Goal: Check status: Check status

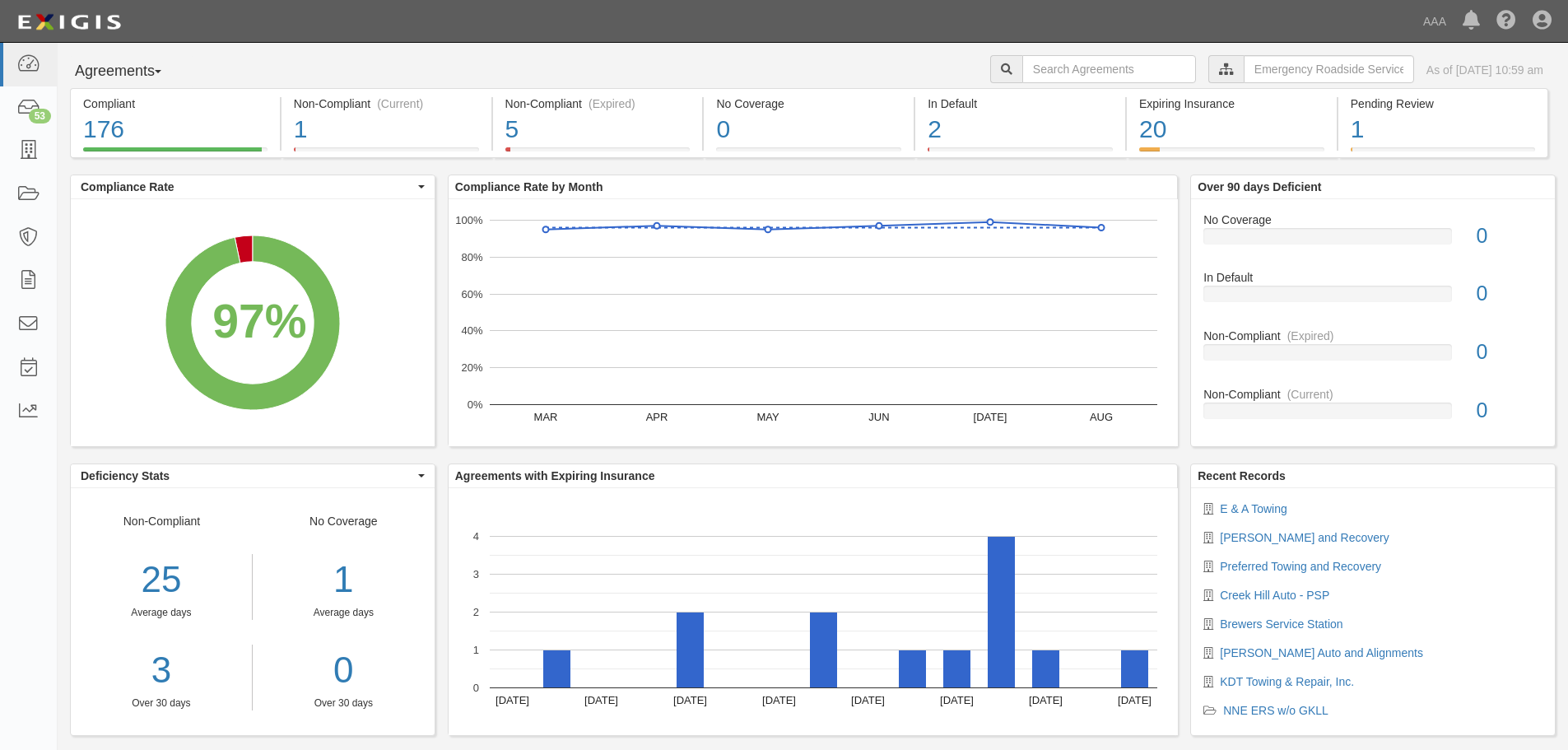
drag, startPoint x: 0, startPoint y: 0, endPoint x: 368, endPoint y: 67, distance: 374.0
click at [368, 67] on div "Agreements Parties Agreements Coverages AAA East Central Automotive Services Em…" at bounding box center [812, 71] width 1510 height 33
click at [593, 135] on div "4" at bounding box center [598, 130] width 185 height 36
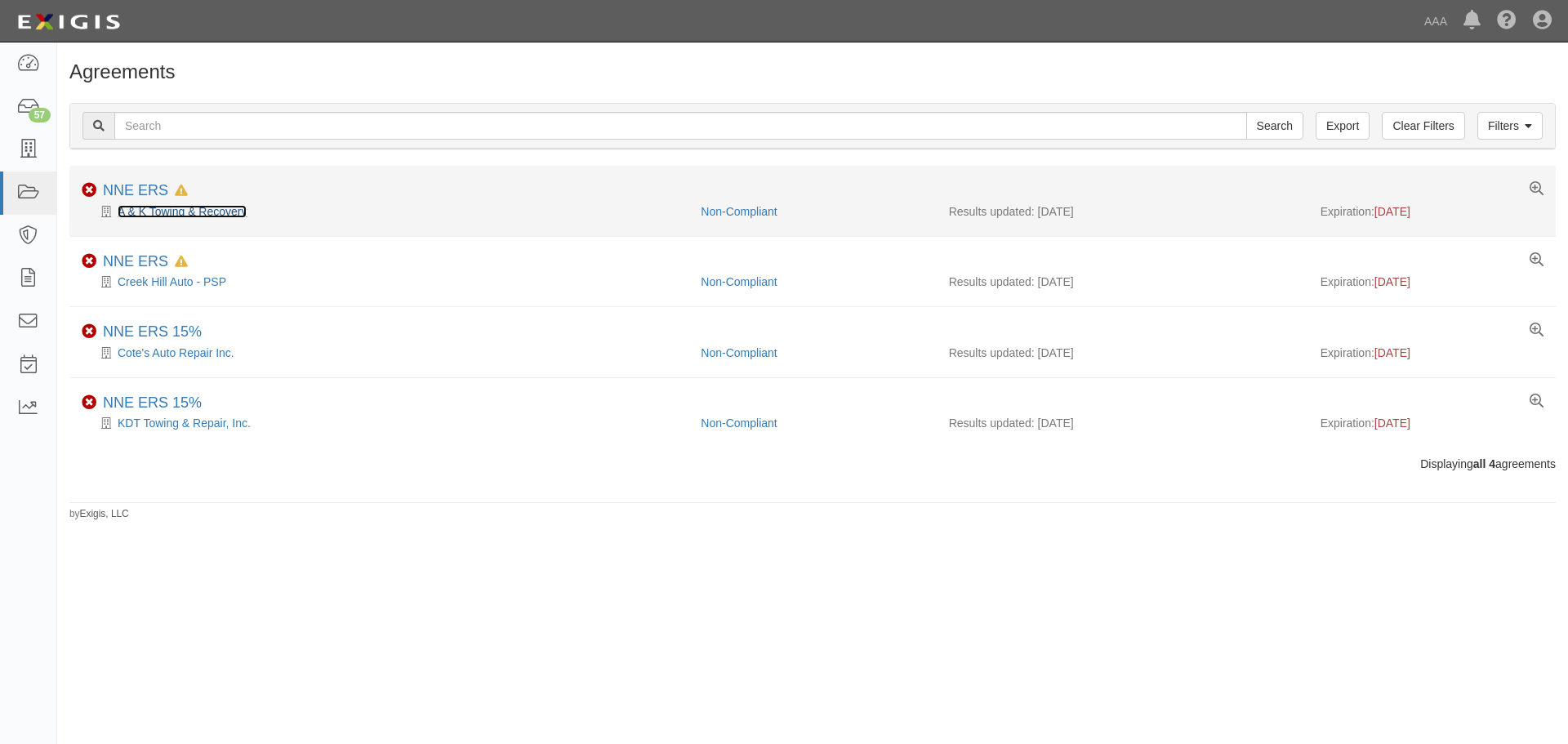
click at [187, 213] on link "A & K Towing & Recovery" at bounding box center [182, 212] width 129 height 13
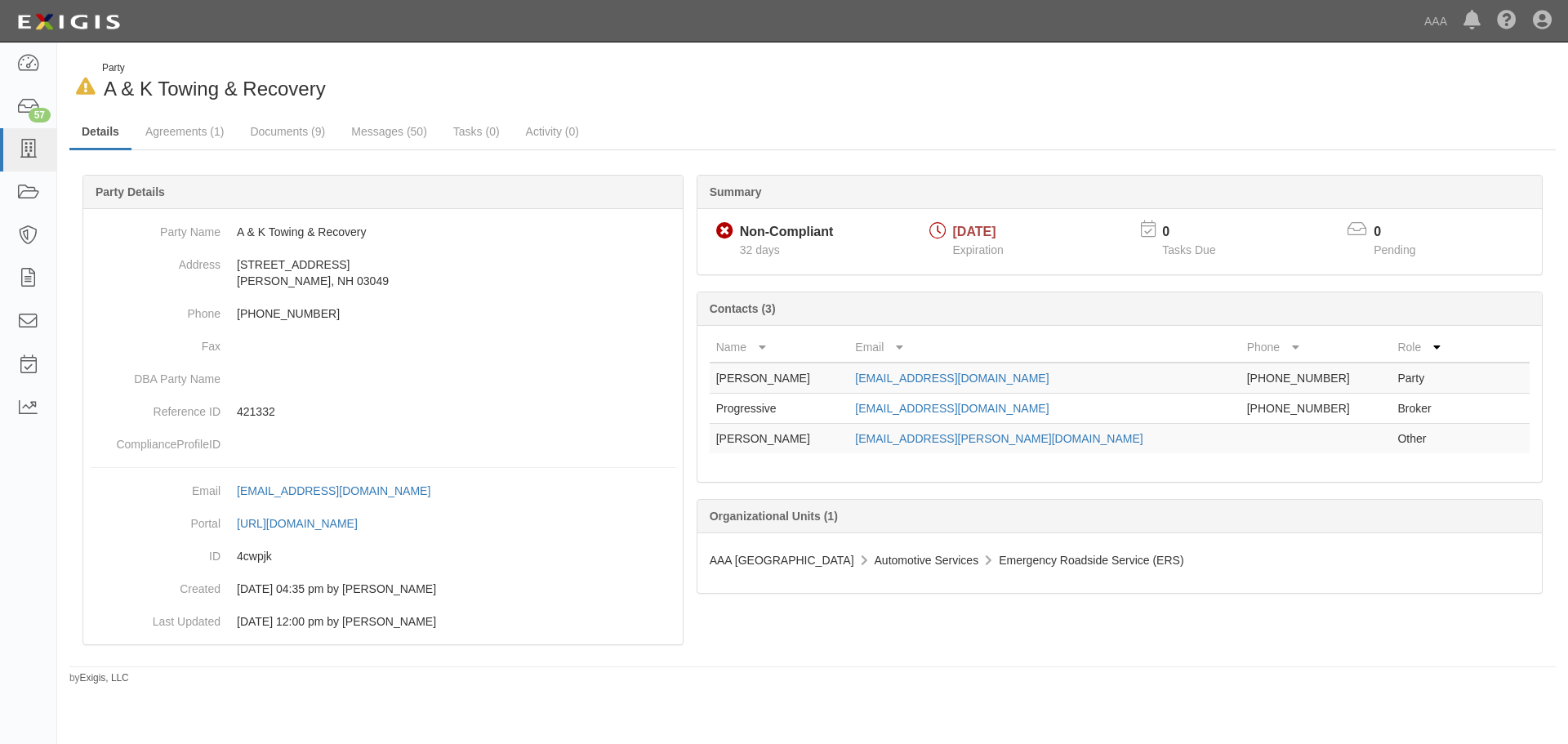
click at [751, 105] on div "In Default since 09/01/2025 Party A & K Towing & Recovery Details Agreements (1…" at bounding box center [812, 372] width 1510 height 624
